Goal: Find specific page/section: Find specific page/section

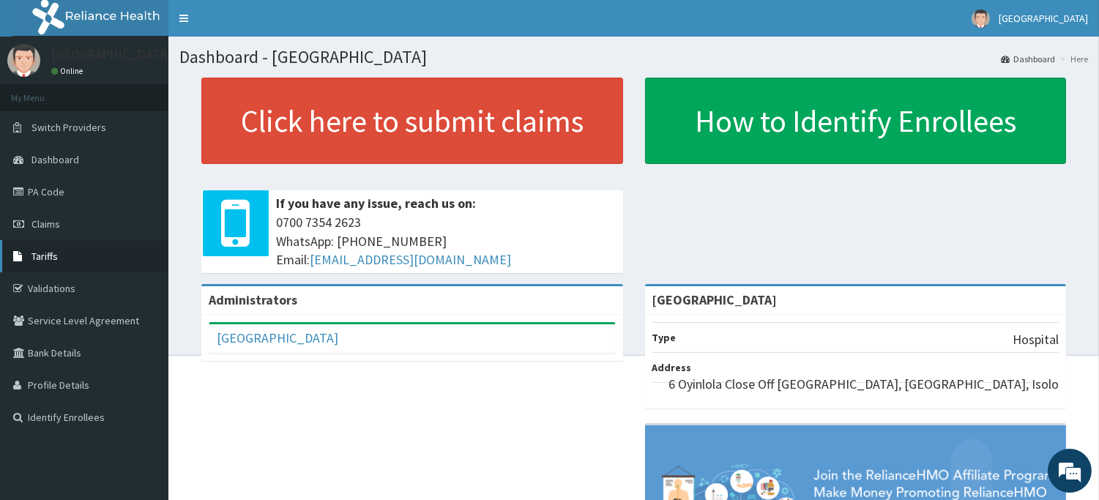
click at [56, 253] on link "Tariffs" at bounding box center [84, 256] width 168 height 32
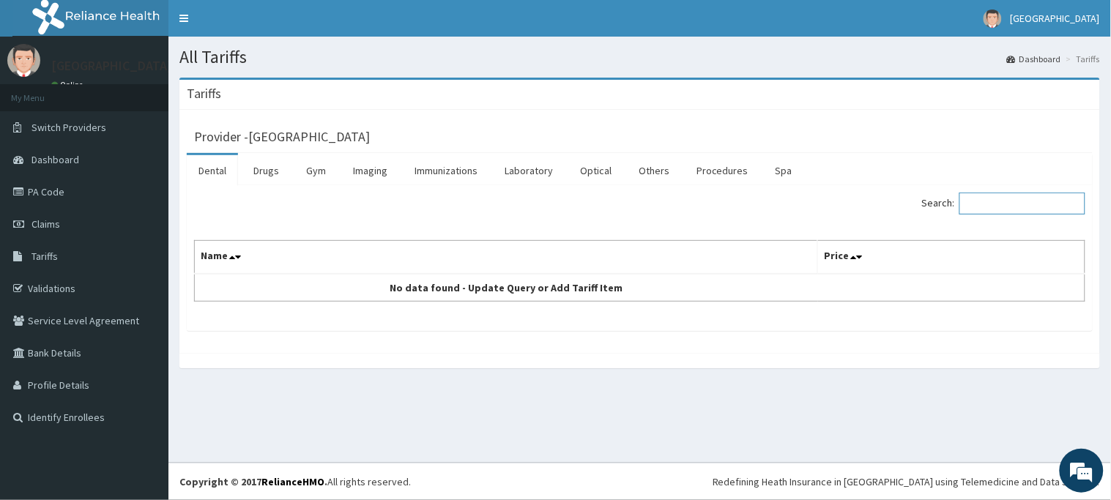
click at [979, 205] on input "Search:" at bounding box center [1022, 204] width 126 height 22
type input "bis"
click at [264, 170] on link "Drugs" at bounding box center [266, 170] width 49 height 31
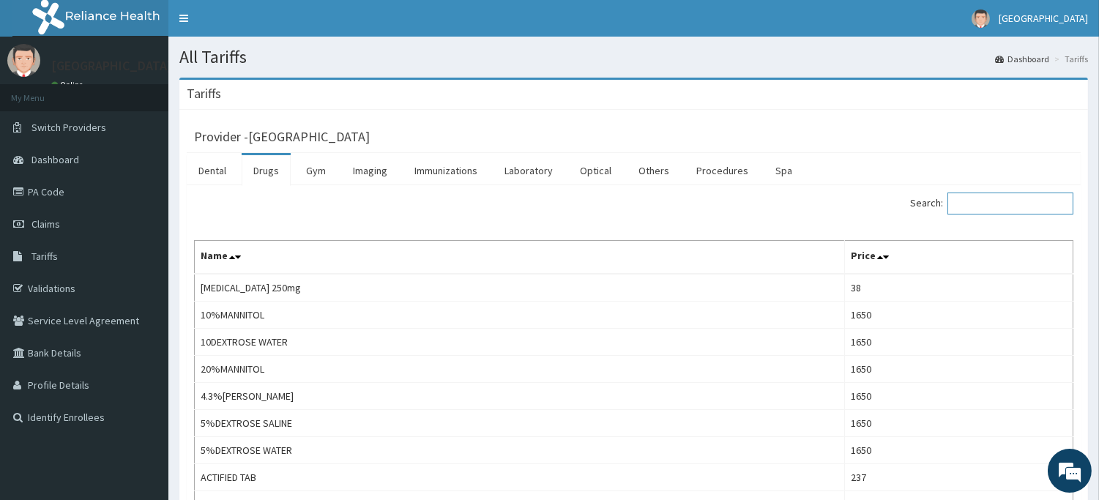
click at [988, 204] on input "Search:" at bounding box center [1010, 204] width 126 height 22
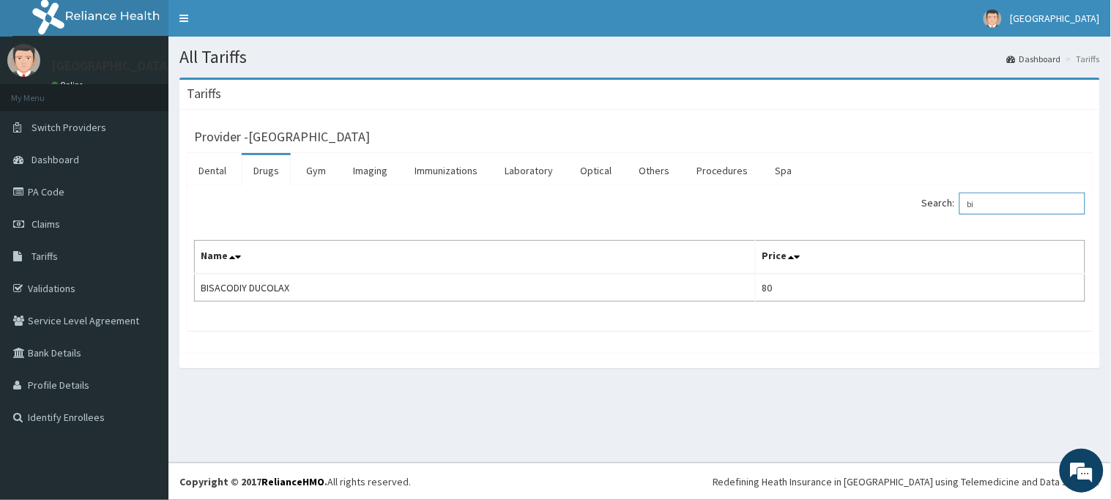
type input "b"
